Goal: Task Accomplishment & Management: Manage account settings

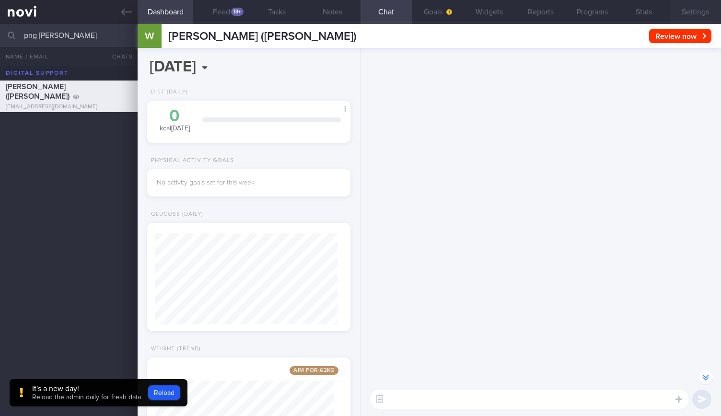
scroll to position [-6915, 0]
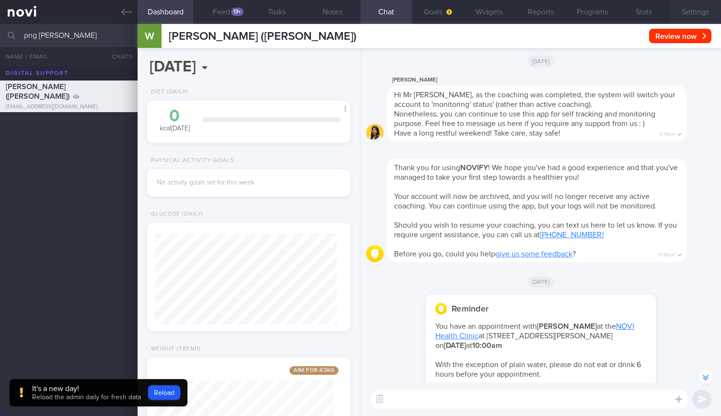
click at [696, 21] on button "Settings" at bounding box center [695, 12] width 51 height 24
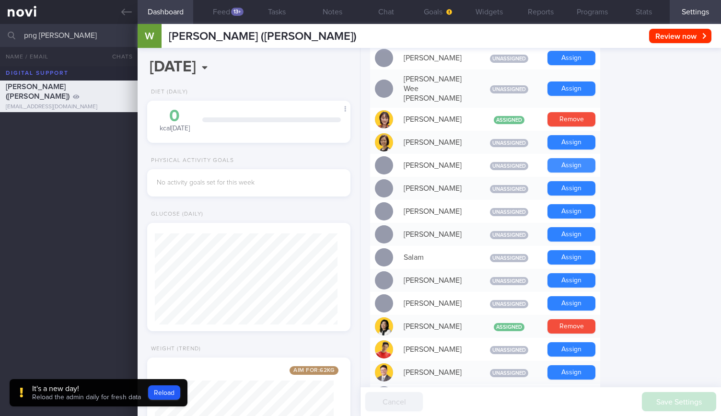
scroll to position [609, 0]
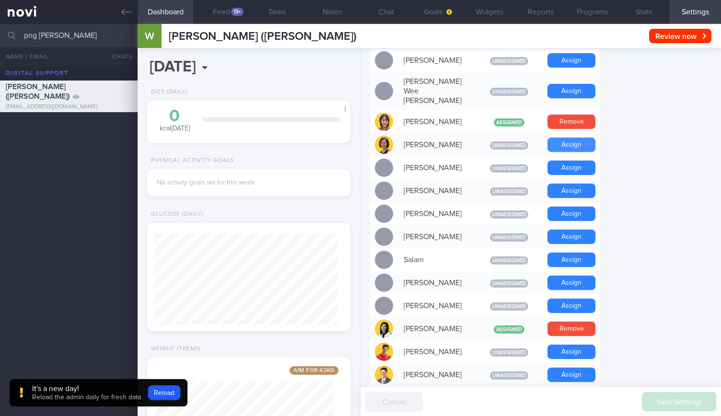
click at [572, 138] on button "Assign" at bounding box center [572, 145] width 48 height 14
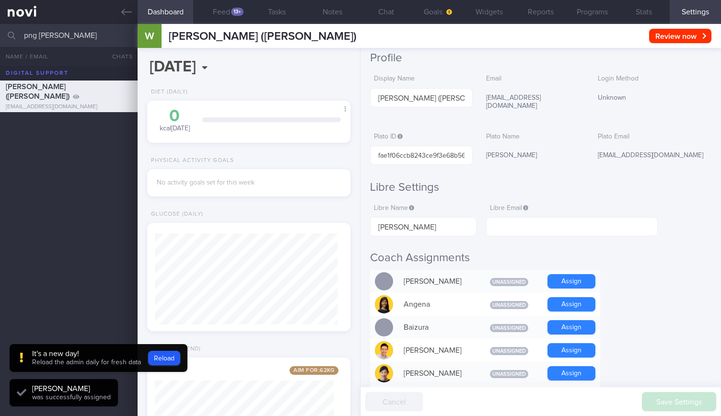
scroll to position [0, 0]
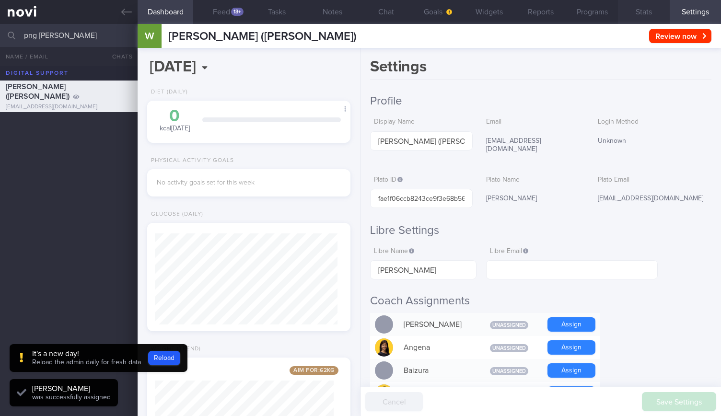
click at [653, 15] on button "Stats" at bounding box center [643, 12] width 51 height 24
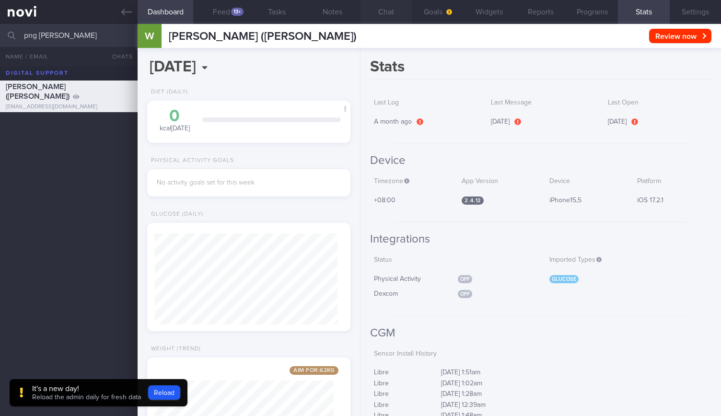
click at [383, 11] on button "Chat" at bounding box center [386, 12] width 51 height 24
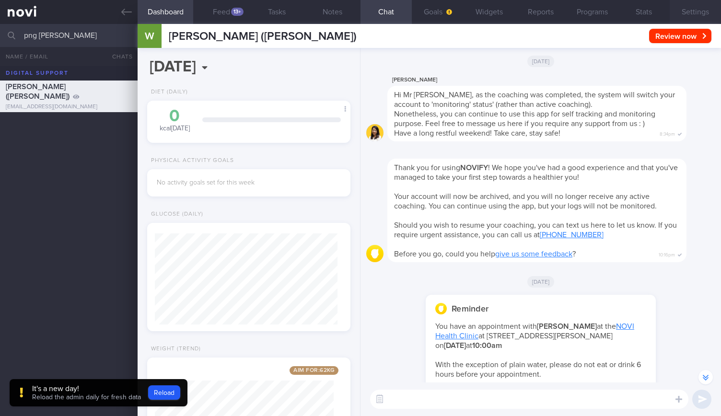
click at [706, 11] on button "Settings" at bounding box center [695, 12] width 51 height 24
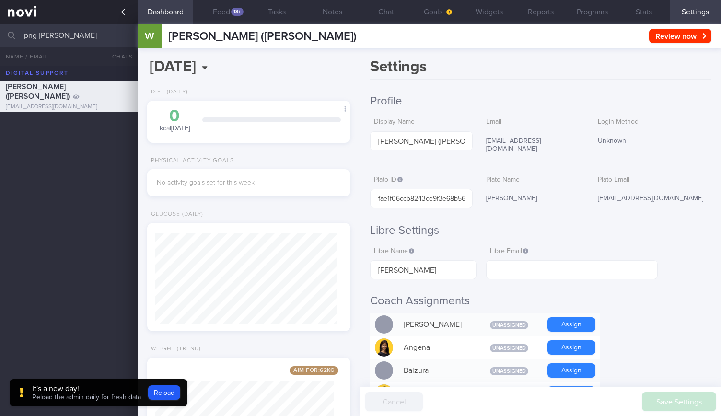
click at [121, 20] on link at bounding box center [69, 12] width 138 height 24
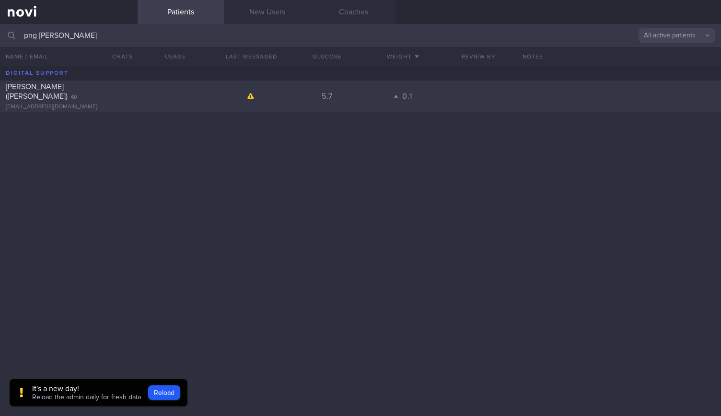
click at [86, 104] on div "[EMAIL_ADDRESS][DOMAIN_NAME]" at bounding box center [69, 107] width 126 height 7
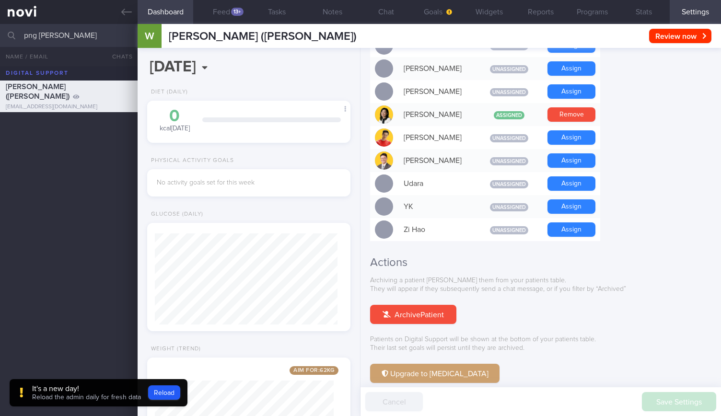
scroll to position [817, 0]
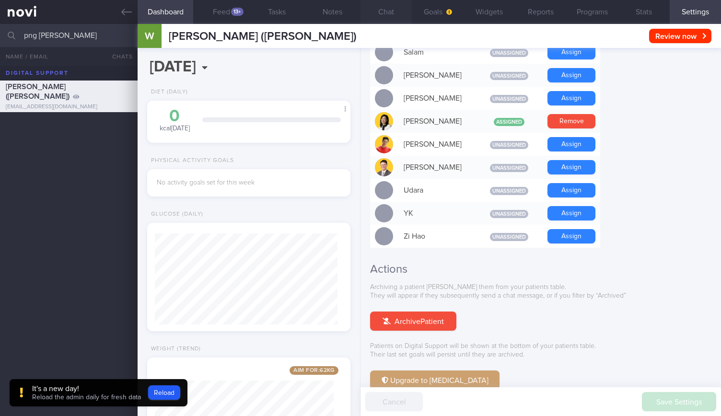
click at [386, 15] on button "Chat" at bounding box center [386, 12] width 51 height 24
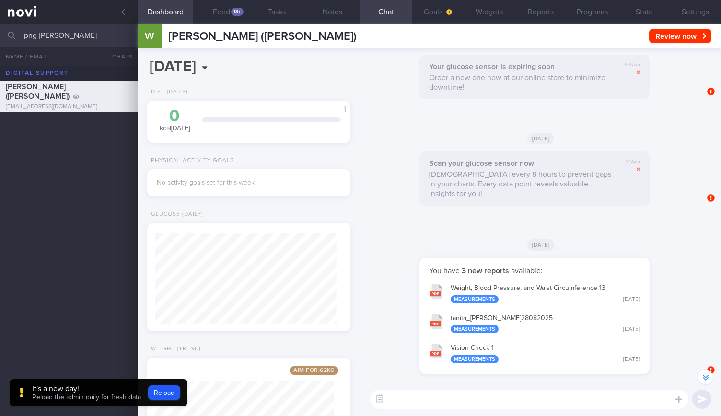
scroll to position [-296, 0]
click at [131, 17] on link at bounding box center [69, 12] width 138 height 24
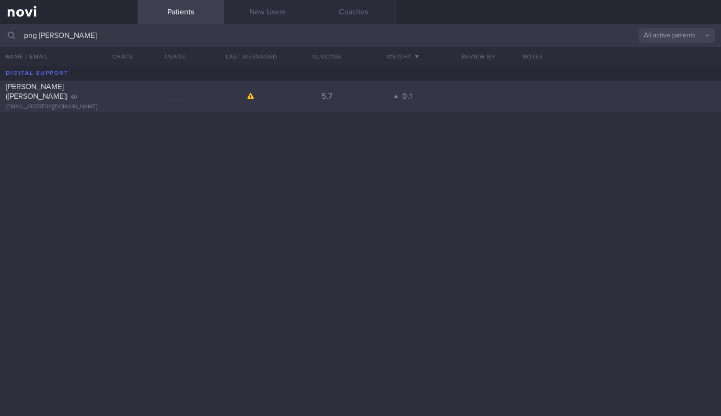
click at [104, 104] on div "[EMAIL_ADDRESS][DOMAIN_NAME]" at bounding box center [69, 107] width 126 height 7
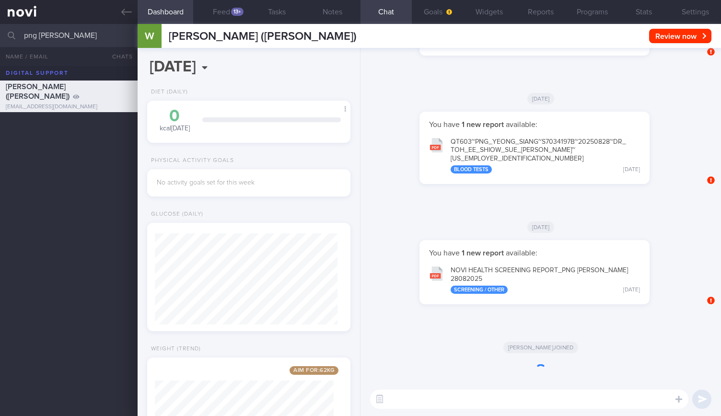
scroll to position [91, 182]
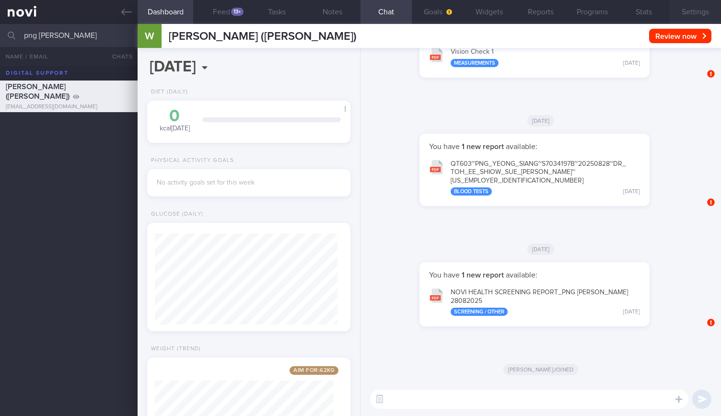
click at [701, 16] on button "Settings" at bounding box center [695, 12] width 51 height 24
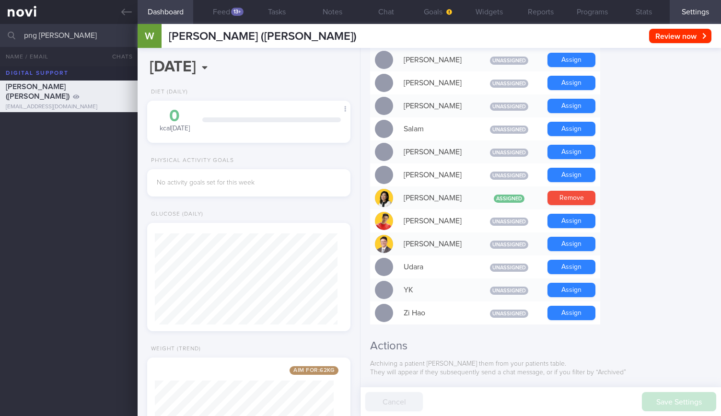
scroll to position [845, 0]
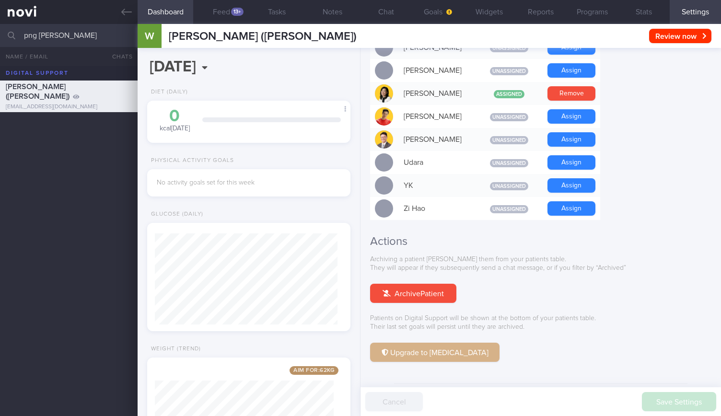
click at [451, 343] on button "Upgrade to [MEDICAL_DATA]" at bounding box center [434, 352] width 129 height 19
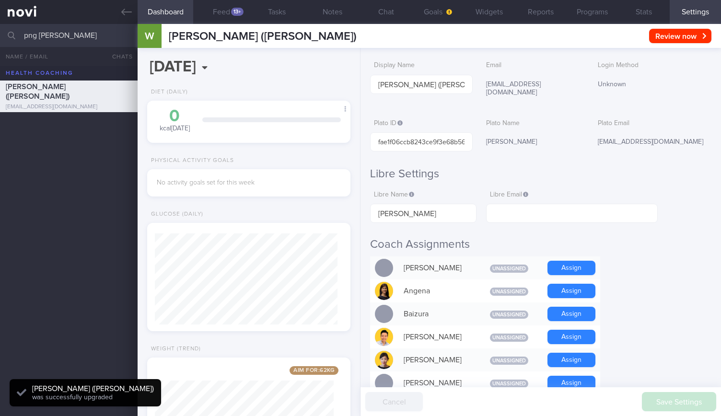
scroll to position [0, 0]
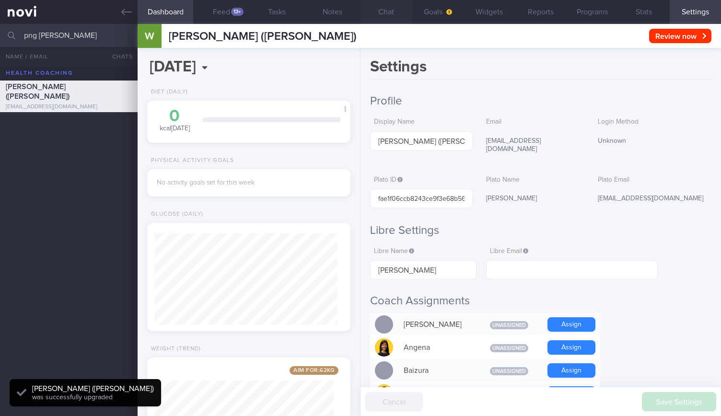
click at [375, 8] on button "Chat" at bounding box center [386, 12] width 51 height 24
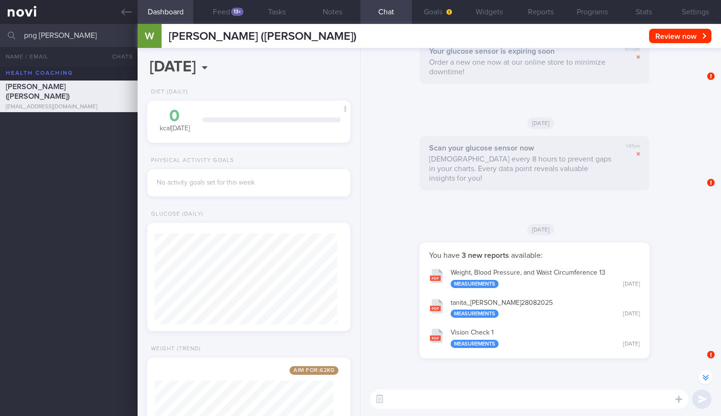
scroll to position [-283, 0]
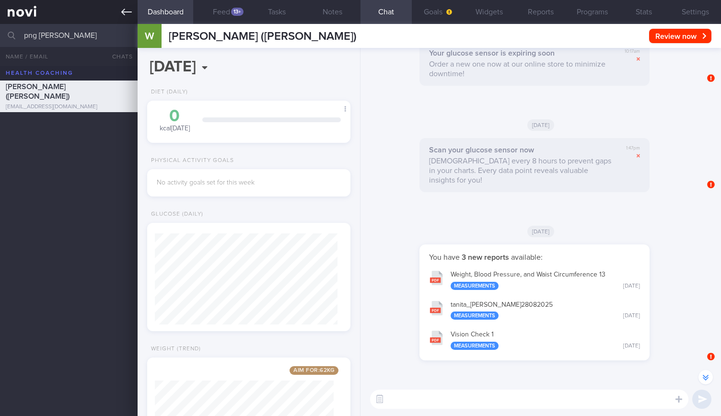
click at [137, 15] on link at bounding box center [69, 12] width 138 height 24
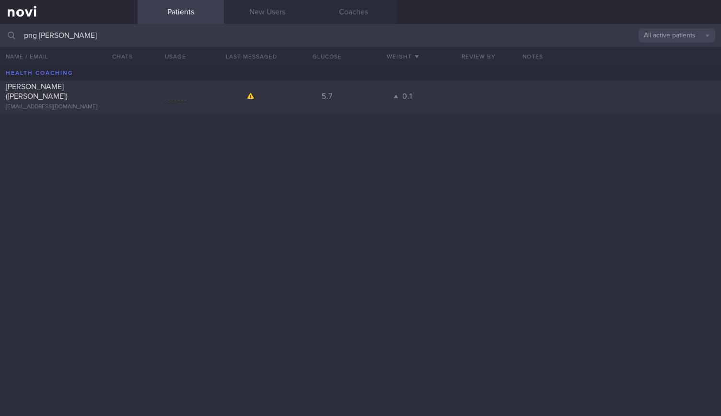
click at [676, 39] on button "All active patients" at bounding box center [677, 35] width 77 height 14
click at [668, 67] on button "All active patients" at bounding box center [677, 66] width 77 height 14
